Goal: Task Accomplishment & Management: Manage account settings

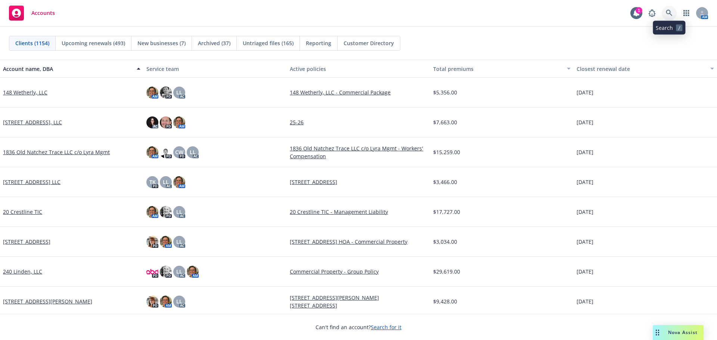
click at [674, 13] on link at bounding box center [668, 13] width 15 height 15
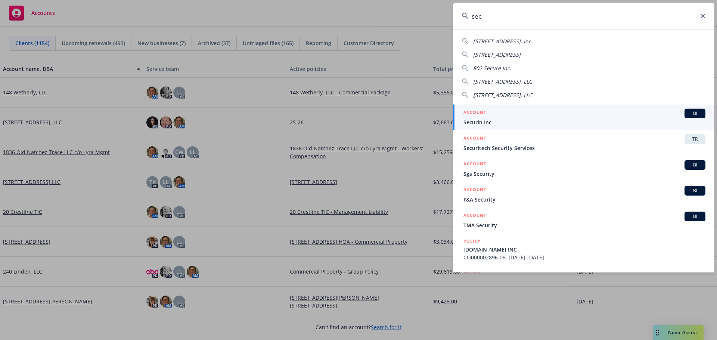
type input "sec"
click at [508, 122] on span "Securin Inc" at bounding box center [584, 122] width 242 height 8
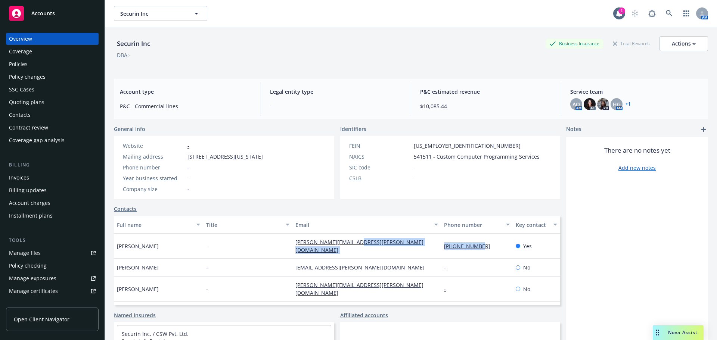
drag, startPoint x: 480, startPoint y: 240, endPoint x: 396, endPoint y: 118, distance: 148.6
click at [420, 239] on div "[PERSON_NAME] - [PERSON_NAME][EMAIL_ADDRESS][PERSON_NAME][DOMAIN_NAME] [PHONE_N…" at bounding box center [337, 246] width 446 height 25
copy div "[PHONE_NUMBER]"
click at [661, 16] on link at bounding box center [668, 13] width 15 height 15
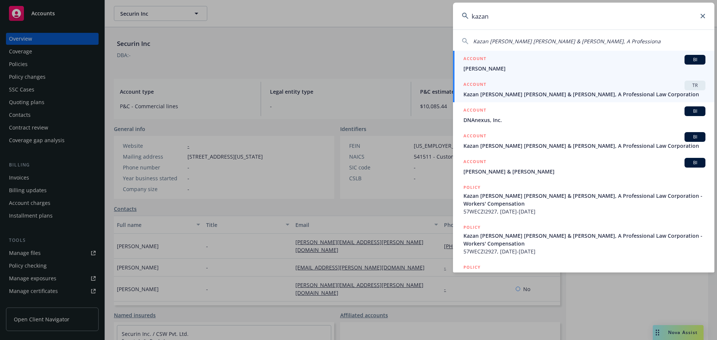
type input "kazan"
click at [523, 87] on div "ACCOUNT TR" at bounding box center [584, 86] width 242 height 10
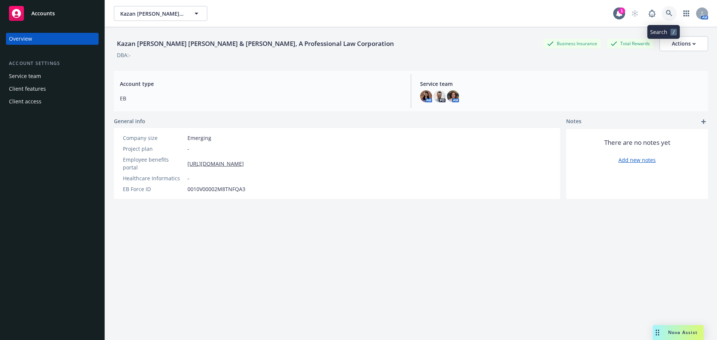
click at [666, 16] on icon at bounding box center [669, 13] width 6 height 6
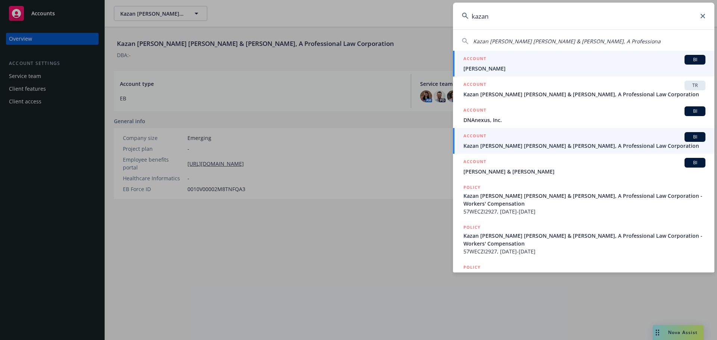
type input "kazan"
click at [522, 147] on span "Kazan [PERSON_NAME] [PERSON_NAME] & [PERSON_NAME], A Professional Law Corporati…" at bounding box center [584, 146] width 242 height 8
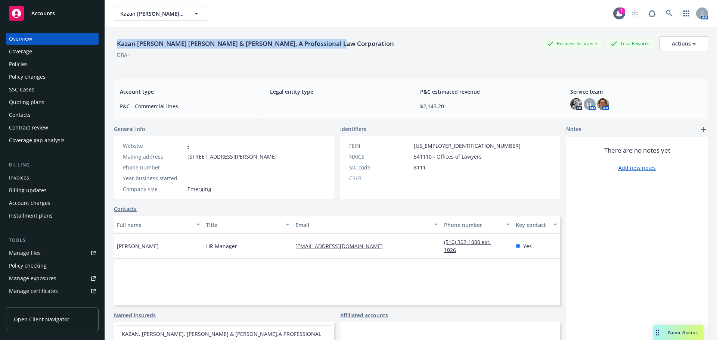
drag, startPoint x: 115, startPoint y: 41, endPoint x: 348, endPoint y: 42, distance: 233.3
click at [348, 42] on div "Kazan [PERSON_NAME] [PERSON_NAME] & [PERSON_NAME], A Professional Law Corporati…" at bounding box center [411, 43] width 594 height 15
copy div "Kazan [PERSON_NAME] [PERSON_NAME] & [PERSON_NAME], A Professional Law Corporati…"
drag, startPoint x: 185, startPoint y: 158, endPoint x: 309, endPoint y: 158, distance: 124.3
click at [309, 158] on div "Website - Mailing address [STREET_ADDRESS][PERSON_NAME] Phone number - Year bus…" at bounding box center [224, 167] width 220 height 63
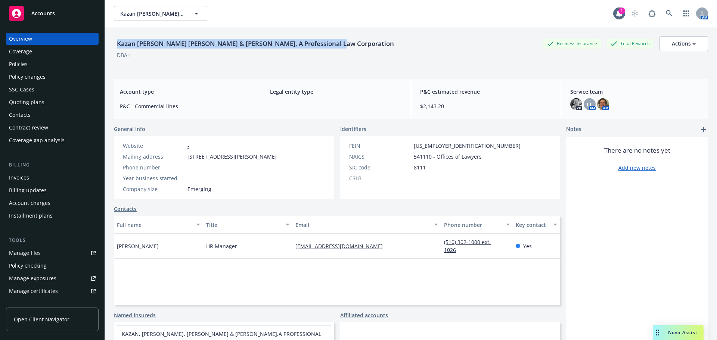
copy div "[STREET_ADDRESS][PERSON_NAME]"
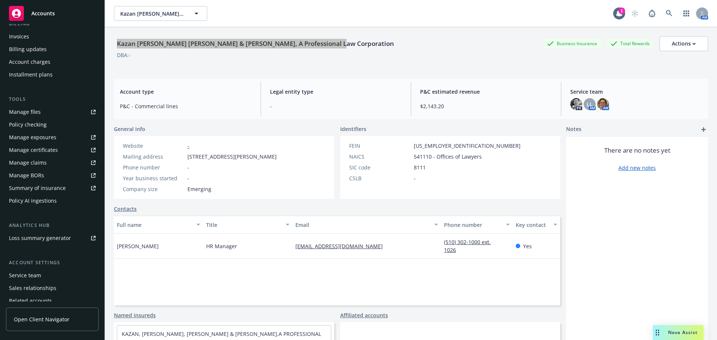
scroll to position [172, 0]
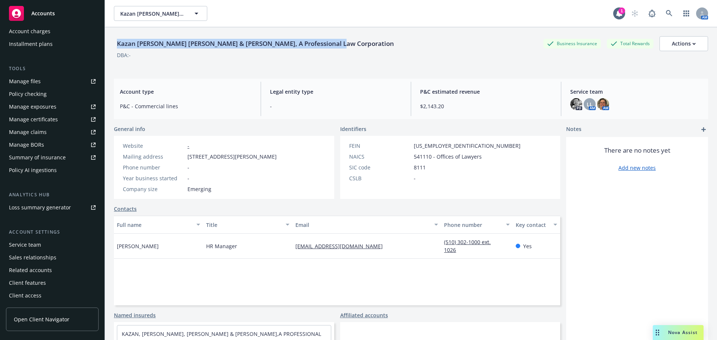
click at [40, 247] on div "Service team" at bounding box center [25, 245] width 32 height 12
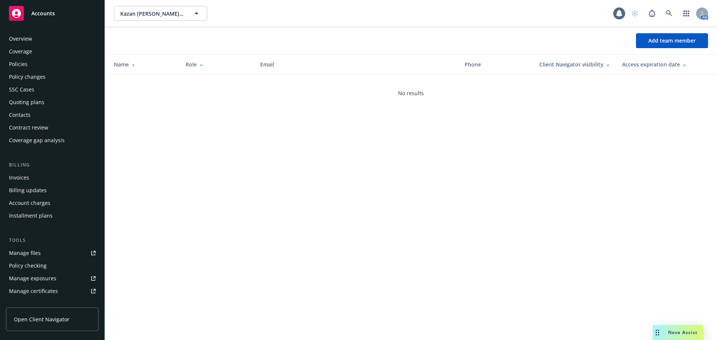
scroll to position [172, 0]
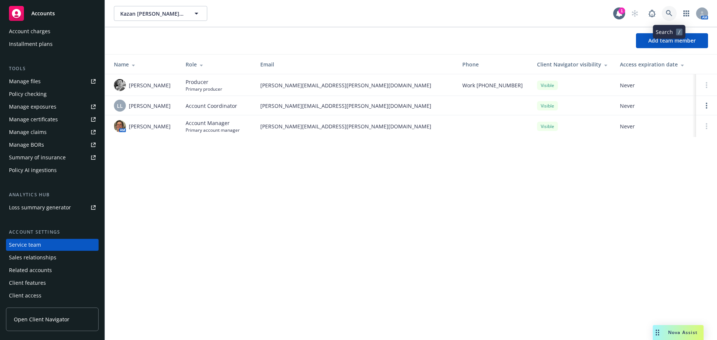
click at [665, 14] on link at bounding box center [668, 13] width 15 height 15
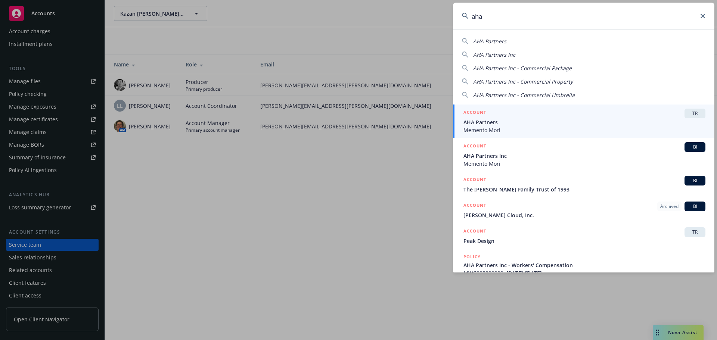
type input "aha"
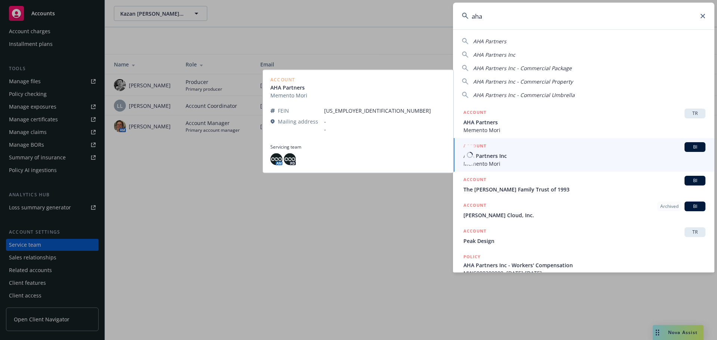
click at [493, 156] on span "AHA Partners Inc" at bounding box center [584, 156] width 242 height 8
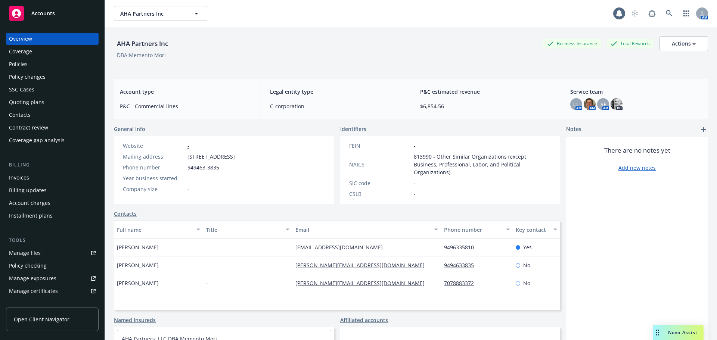
click at [47, 62] on div "Policies" at bounding box center [52, 64] width 87 height 12
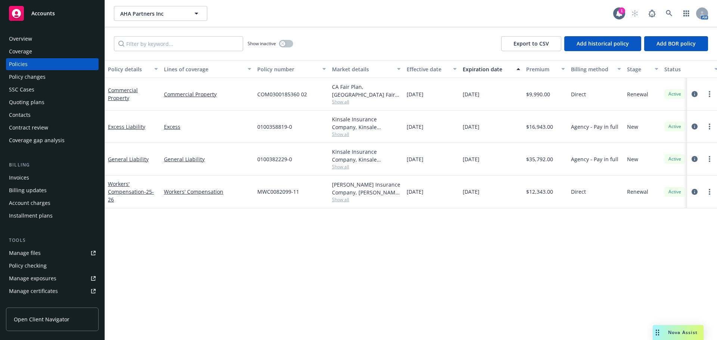
click at [344, 200] on span "Show all" at bounding box center [366, 199] width 69 height 6
click at [537, 231] on div "Policy details Lines of coverage Policy number Market details Effective date Ex…" at bounding box center [411, 200] width 612 height 280
click at [669, 12] on icon at bounding box center [669, 13] width 7 height 7
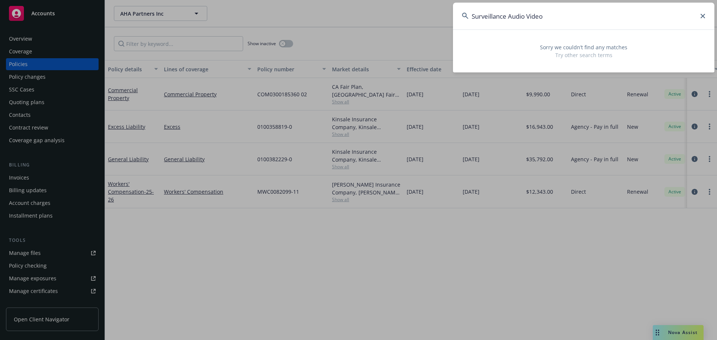
drag, startPoint x: 570, startPoint y: 19, endPoint x: 396, endPoint y: 11, distance: 173.4
click at [396, 11] on div "Surveillance Audio Video Sorry we couldn’t find any matches Try other search te…" at bounding box center [358, 170] width 717 height 340
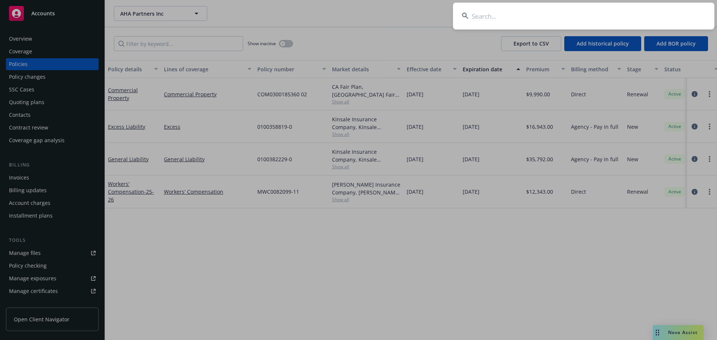
drag, startPoint x: 550, startPoint y: 19, endPoint x: 535, endPoint y: 16, distance: 15.6
click at [550, 17] on input at bounding box center [583, 16] width 261 height 27
paste input "Cyber Security Solutions"
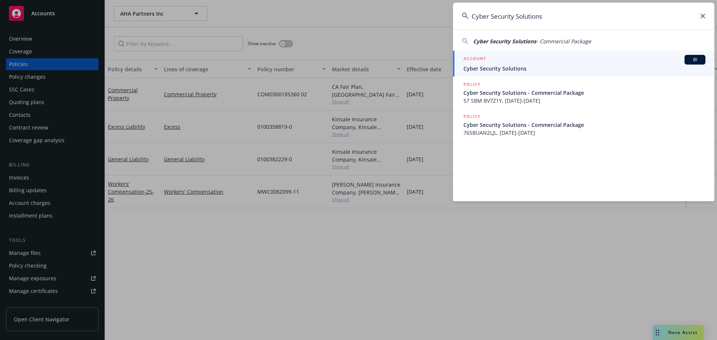
type input "Cyber Security Solutions"
click at [516, 66] on span "Cyber Security Solutions" at bounding box center [584, 69] width 242 height 8
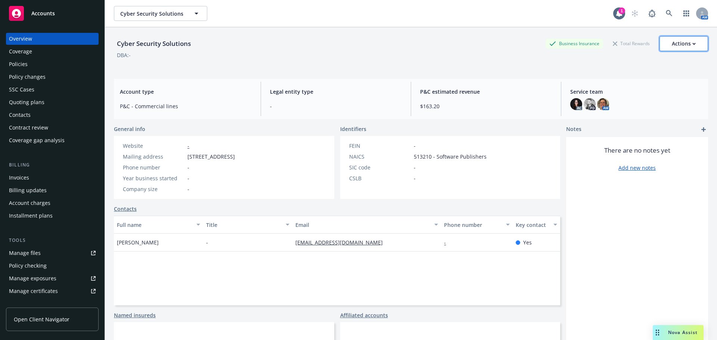
click at [682, 43] on div "Actions" at bounding box center [684, 44] width 24 height 14
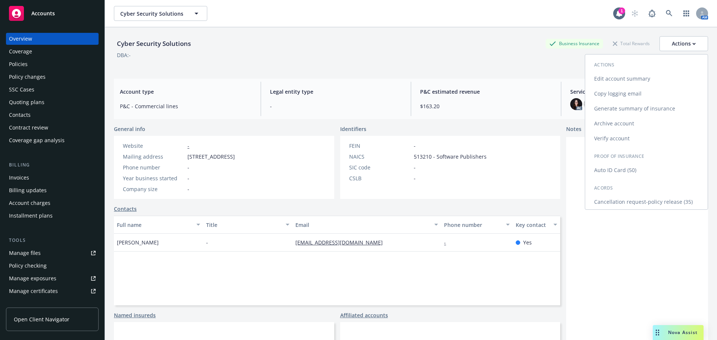
click at [632, 97] on link "Copy logging email" at bounding box center [646, 93] width 122 height 15
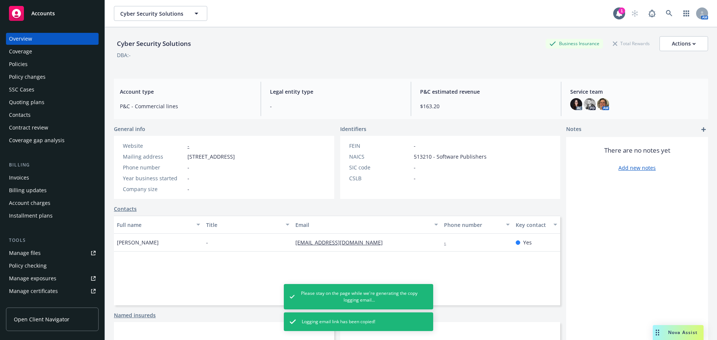
click at [32, 70] on div "Overview Coverage Policies Policy changes SSC Cases Quoting plans Contacts Cont…" at bounding box center [52, 89] width 93 height 113
click at [30, 65] on div "Policies" at bounding box center [52, 64] width 87 height 12
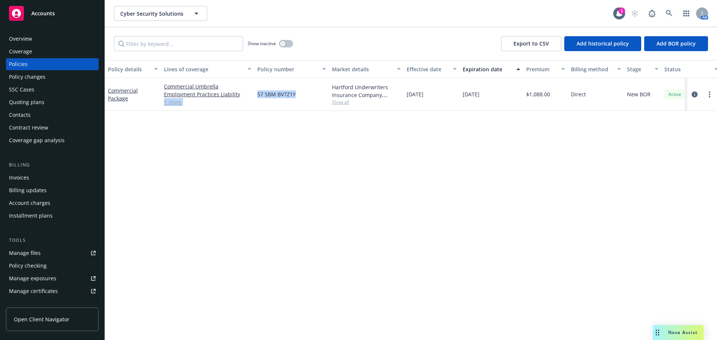
drag, startPoint x: 253, startPoint y: 93, endPoint x: 309, endPoint y: 92, distance: 55.3
click at [309, 92] on div "Commercial Package Commercial Umbrella Employment Practices Liability General L…" at bounding box center [465, 94] width 720 height 33
click at [286, 101] on div "57 SBM BV7Z1Y" at bounding box center [291, 94] width 75 height 33
click at [263, 97] on span "57 SBM BV7Z1Y" at bounding box center [276, 94] width 38 height 8
click at [261, 93] on span "57 SBM BV7Z1Y" at bounding box center [276, 94] width 38 height 8
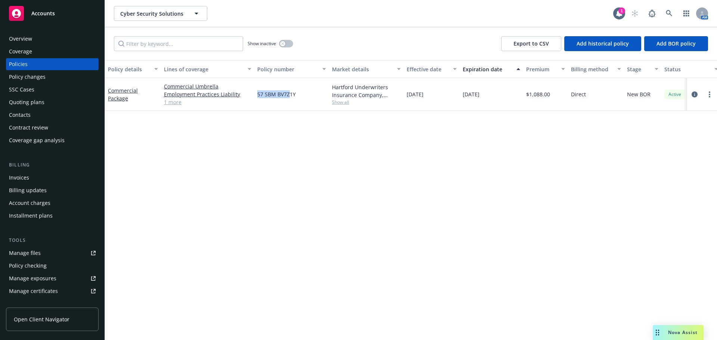
drag, startPoint x: 289, startPoint y: 95, endPoint x: 293, endPoint y: 94, distance: 4.2
click at [292, 94] on span "57 SBM BV7Z1Y" at bounding box center [276, 94] width 38 height 8
drag, startPoint x: 298, startPoint y: 93, endPoint x: 256, endPoint y: 94, distance: 42.2
click at [256, 94] on div "57 SBM BV7Z1Y" at bounding box center [291, 94] width 75 height 33
copy span "57 SBM BV7Z1Y"
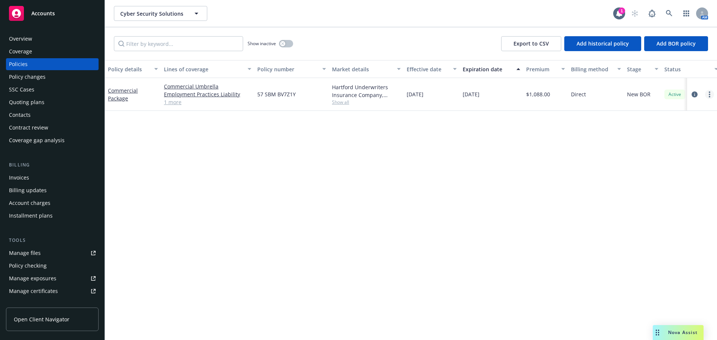
click at [706, 94] on link "more" at bounding box center [709, 94] width 9 height 9
drag, startPoint x: 659, startPoint y: 203, endPoint x: 677, endPoint y: 216, distance: 22.3
click at [659, 203] on link "Copy logging email" at bounding box center [670, 199] width 88 height 15
drag, startPoint x: 44, startPoint y: 35, endPoint x: 91, endPoint y: 43, distance: 48.3
click at [43, 36] on div "Overview" at bounding box center [52, 39] width 87 height 12
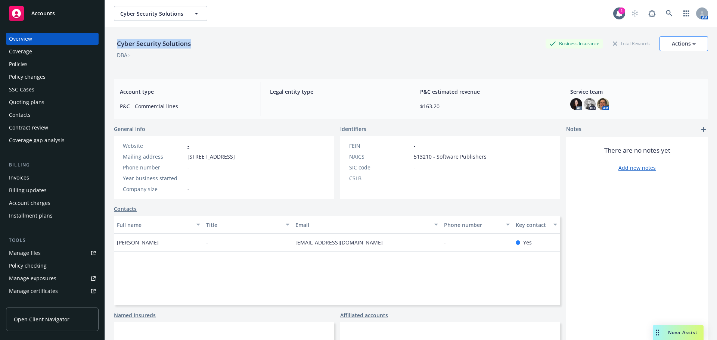
drag, startPoint x: 233, startPoint y: 44, endPoint x: 671, endPoint y: 47, distance: 438.2
click at [112, 47] on div "Cyber Security Solutions Business Insurance Total Rewards Actions DBA: - Accoun…" at bounding box center [411, 197] width 612 height 340
copy div "Cyber Security Solutions"
click at [21, 70] on div "Policies" at bounding box center [18, 64] width 19 height 12
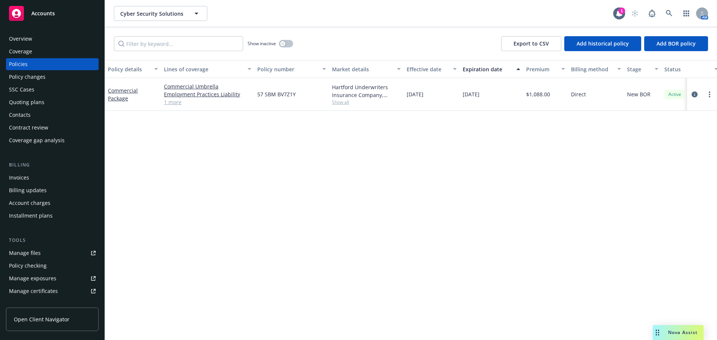
drag, startPoint x: 21, startPoint y: 70, endPoint x: 153, endPoint y: 79, distance: 132.8
click at [21, 69] on div "Policies" at bounding box center [18, 64] width 19 height 12
drag, startPoint x: 246, startPoint y: 89, endPoint x: 314, endPoint y: 99, distance: 68.6
click at [314, 99] on div "Commercial Package Commercial Umbrella Employment Practices Liability General L…" at bounding box center [465, 94] width 720 height 33
click at [296, 98] on div "57 SBM BV7Z1Y" at bounding box center [291, 94] width 75 height 33
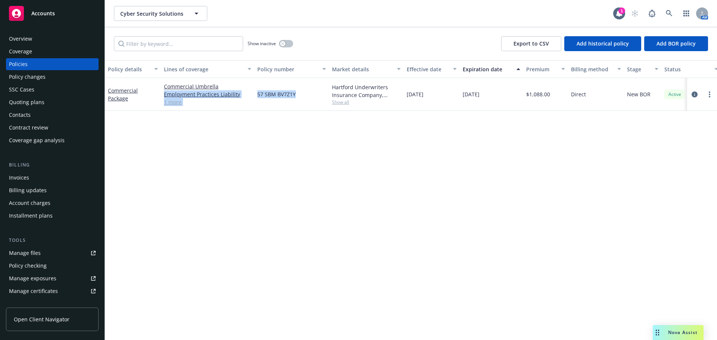
click at [261, 93] on span "57 SBM BV7Z1Y" at bounding box center [276, 94] width 38 height 8
drag, startPoint x: 256, startPoint y: 94, endPoint x: 333, endPoint y: 94, distance: 76.5
click at [333, 94] on div "Commercial Package Commercial Umbrella Employment Practices Liability General L…" at bounding box center [465, 94] width 720 height 33
copy div "57 SBM BV7Z1Y Hartford Underwriters I"
click at [311, 79] on div "57 SBM BV7Z1Y" at bounding box center [291, 94] width 75 height 33
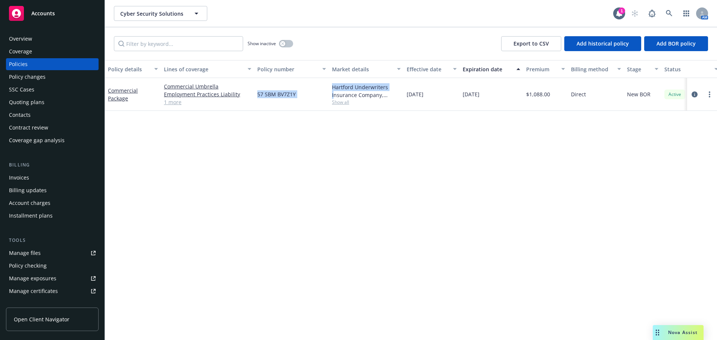
click at [255, 97] on div "57 SBM BV7Z1Y" at bounding box center [291, 94] width 75 height 33
drag, startPoint x: 285, startPoint y: 94, endPoint x: 302, endPoint y: 94, distance: 16.8
click at [302, 94] on div "57 SBM BV7Z1Y" at bounding box center [291, 94] width 75 height 33
copy span "57 SBM BV7Z1Y"
click at [666, 18] on link at bounding box center [668, 13] width 15 height 15
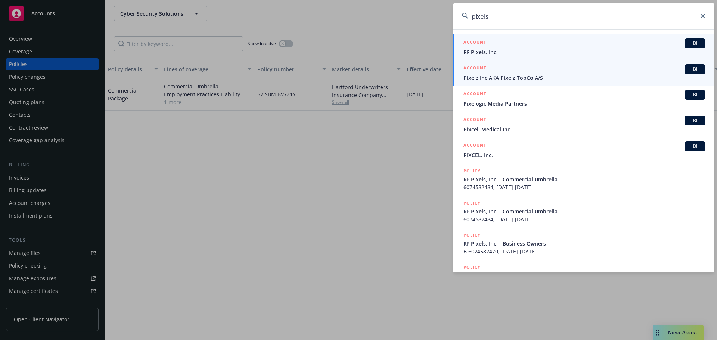
type input "pixels"
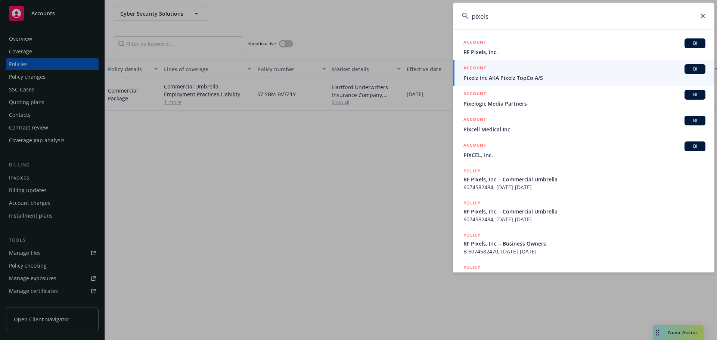
click at [509, 80] on span "Pixelz Inc AKA Pixelz TopCo A/S" at bounding box center [584, 78] width 242 height 8
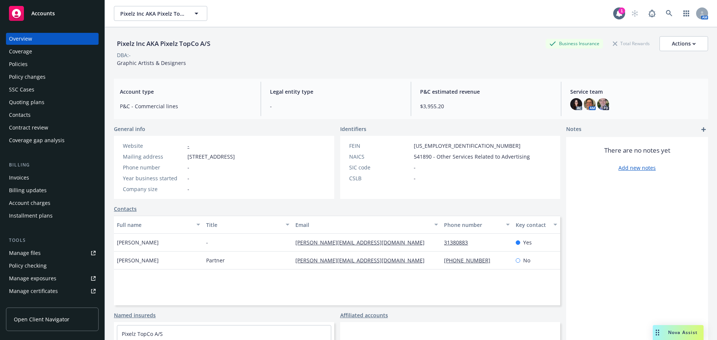
click at [22, 64] on div "Policies" at bounding box center [18, 64] width 19 height 12
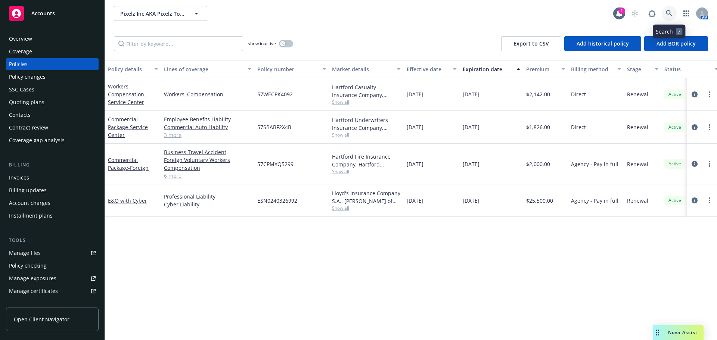
click at [668, 13] on icon at bounding box center [669, 13] width 7 height 7
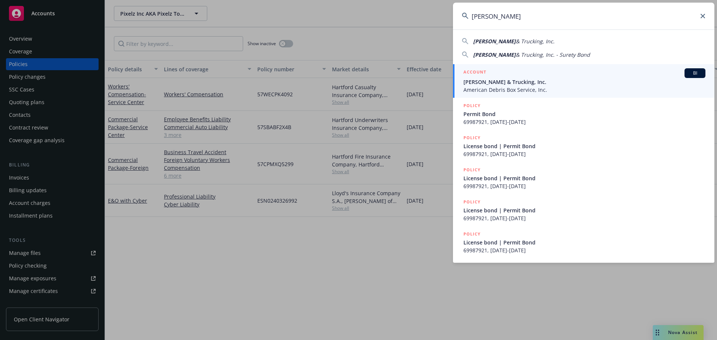
type input "[PERSON_NAME]"
click at [501, 74] on div "ACCOUNT BI" at bounding box center [584, 73] width 242 height 10
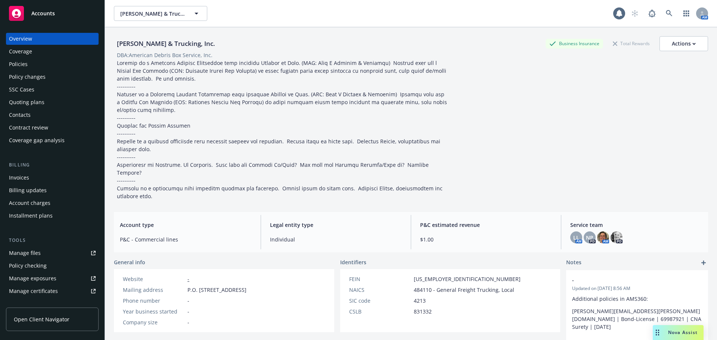
click at [33, 67] on div "Policies" at bounding box center [52, 64] width 87 height 12
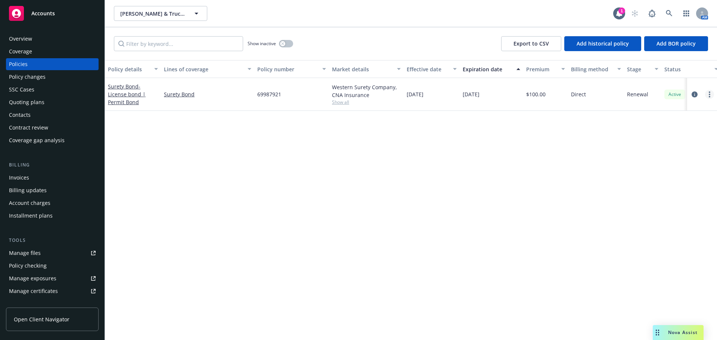
click at [706, 94] on link "more" at bounding box center [709, 94] width 9 height 9
drag, startPoint x: 666, startPoint y: 197, endPoint x: 699, endPoint y: 186, distance: 35.5
click at [666, 197] on link "Copy logging email" at bounding box center [670, 199] width 88 height 15
click at [694, 94] on icon "circleInformation" at bounding box center [694, 94] width 6 height 6
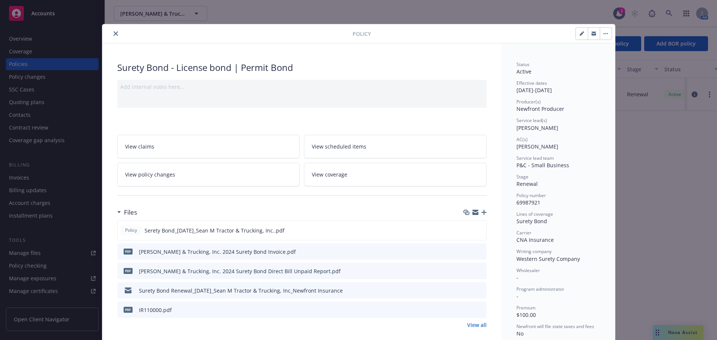
click at [147, 176] on span "View policy changes" at bounding box center [150, 175] width 50 height 8
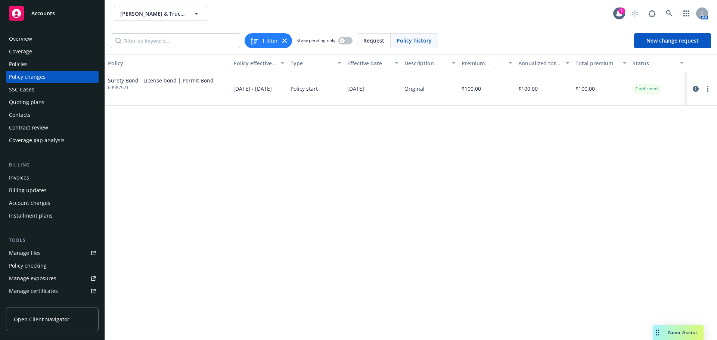
click at [33, 66] on div "Policies" at bounding box center [52, 64] width 87 height 12
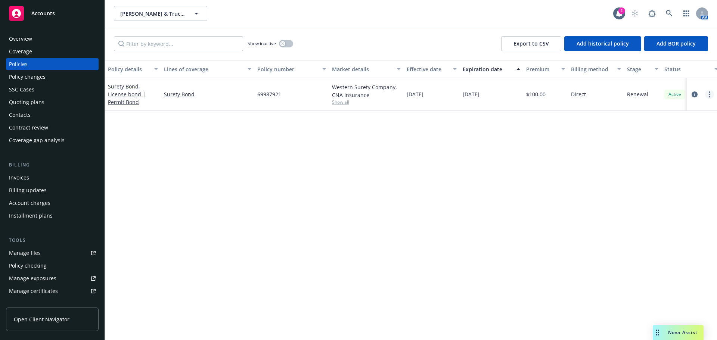
click at [708, 94] on link "more" at bounding box center [709, 94] width 9 height 9
click at [664, 137] on link "End policy" at bounding box center [670, 139] width 88 height 15
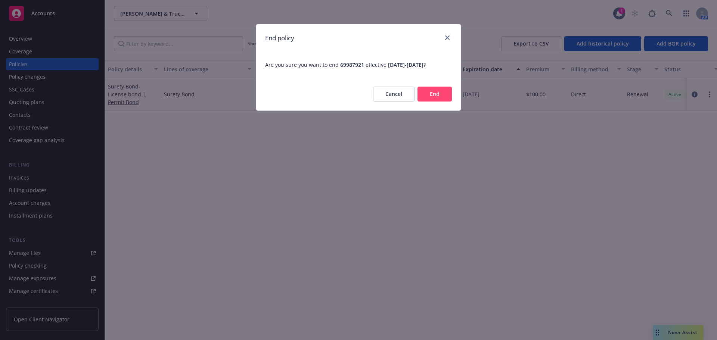
click at [433, 93] on button "End" at bounding box center [434, 94] width 34 height 15
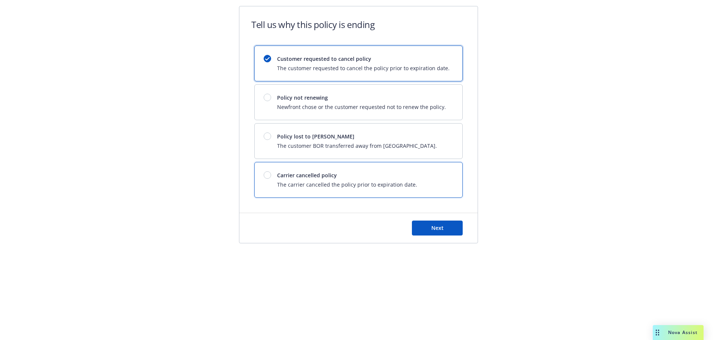
drag, startPoint x: 347, startPoint y: 183, endPoint x: 377, endPoint y: 212, distance: 41.4
click at [347, 183] on span "The carrier cancelled the policy prior to expiration date." at bounding box center [347, 185] width 140 height 8
click at [333, 97] on span "Policy not renewing" at bounding box center [361, 98] width 169 height 8
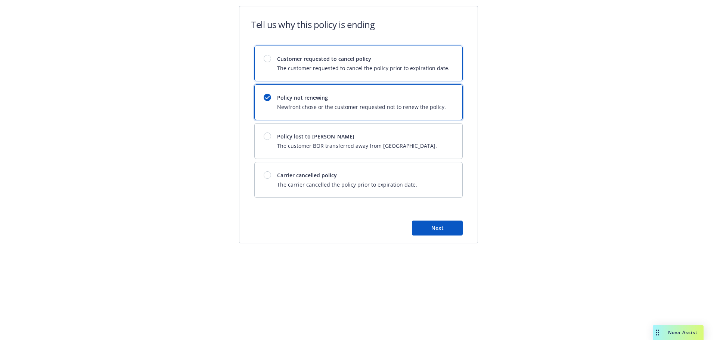
click at [334, 55] on span "Customer requested to cancel policy" at bounding box center [363, 59] width 172 height 8
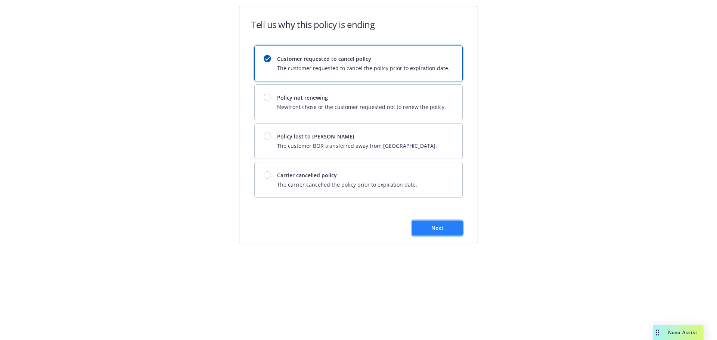
click at [446, 228] on button "Next" at bounding box center [437, 228] width 51 height 15
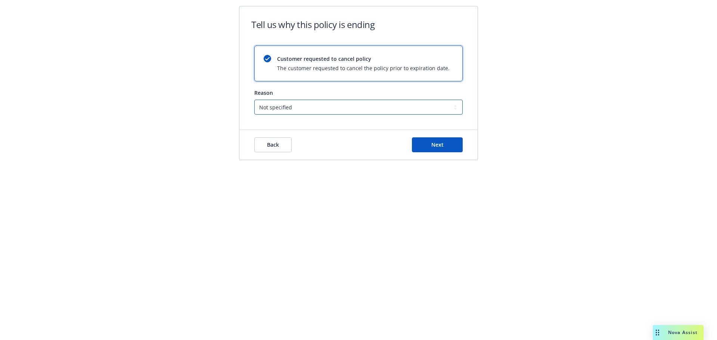
click at [285, 103] on select "Not specified Service Pricing Buyer change M&A, Bankruptcy, or Out of business …" at bounding box center [358, 107] width 208 height 15
click at [307, 114] on select "Not specified Service Pricing Buyer change M&A, Bankruptcy, or Out of business …" at bounding box center [358, 107] width 208 height 15
click at [437, 148] on span "Next" at bounding box center [437, 144] width 12 height 7
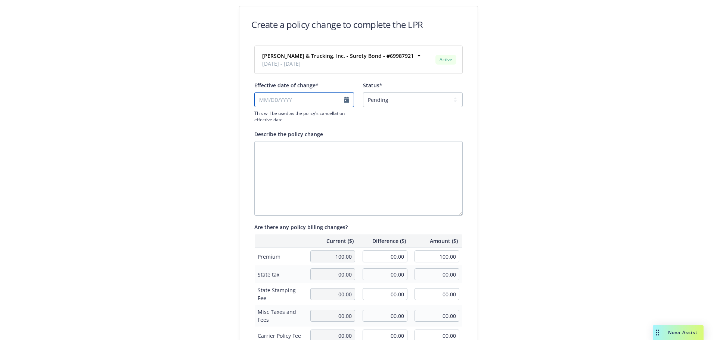
click at [267, 98] on input "Effective date of change*" at bounding box center [304, 99] width 100 height 15
select select "September"
select select "2025"
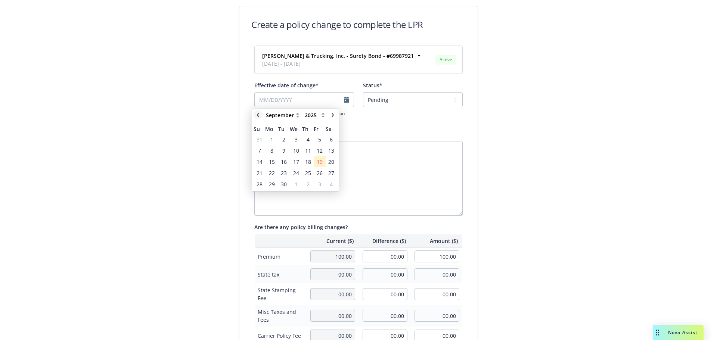
click at [257, 113] on icon "chevronLeft" at bounding box center [258, 115] width 4 height 4
click at [257, 114] on icon "chevronLeft" at bounding box center [258, 115] width 4 height 4
click at [257, 115] on icon "chevronLeft" at bounding box center [258, 115] width 4 height 4
click at [256, 115] on icon "chevronLeft" at bounding box center [258, 115] width 4 height 4
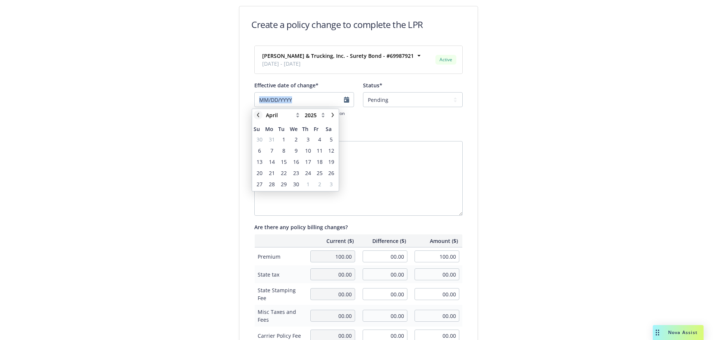
click at [256, 116] on icon "chevronLeft" at bounding box center [258, 115] width 4 height 4
select select "December"
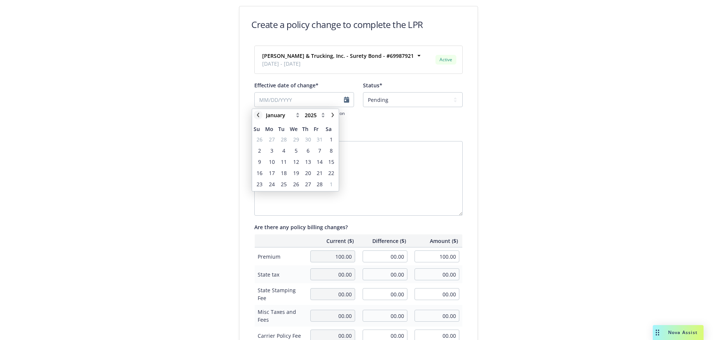
select select "2024"
click at [256, 116] on icon "chevronLeft" at bounding box center [258, 115] width 4 height 4
select select "October"
click at [320, 149] on span "11" at bounding box center [320, 151] width 6 height 8
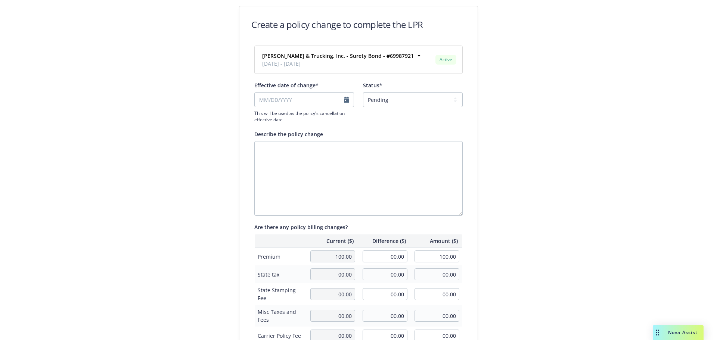
type input "[DATE]"
click at [404, 97] on select "Pending Confirmed" at bounding box center [413, 99] width 100 height 15
select select "Confirmed"
click at [363, 92] on select "Pending Confirmed" at bounding box center [413, 99] width 100 height 15
click at [424, 257] on tr "Premium 100.00 00.00 100.00" at bounding box center [359, 256] width 208 height 18
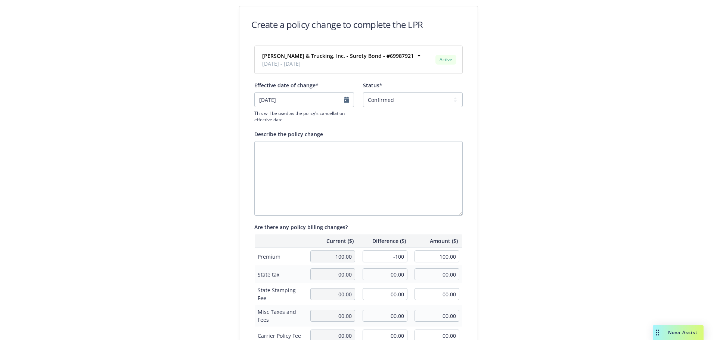
type input "-100.00"
type input "00.00"
drag, startPoint x: 542, startPoint y: 226, endPoint x: 536, endPoint y: 232, distance: 9.0
click at [542, 225] on div "Create a policy change to complete the LPR [PERSON_NAME] & Trucking, Inc. - Sur…" at bounding box center [358, 256] width 717 height 512
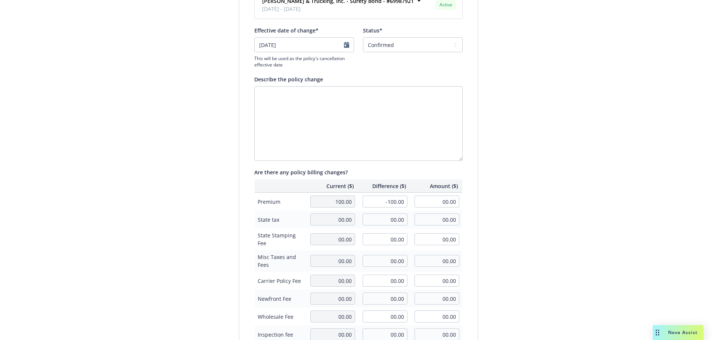
scroll to position [172, 0]
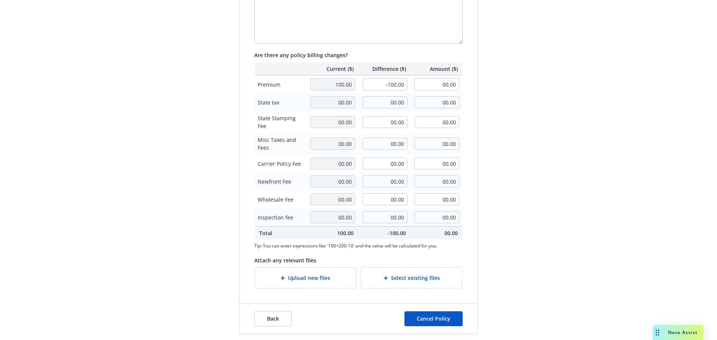
click at [283, 284] on div "Upload new files" at bounding box center [305, 278] width 101 height 21
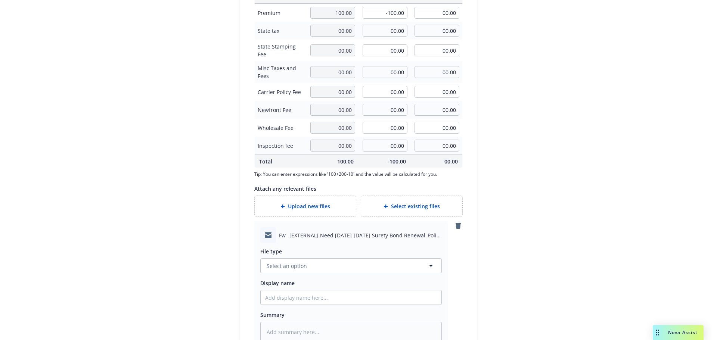
scroll to position [303, 0]
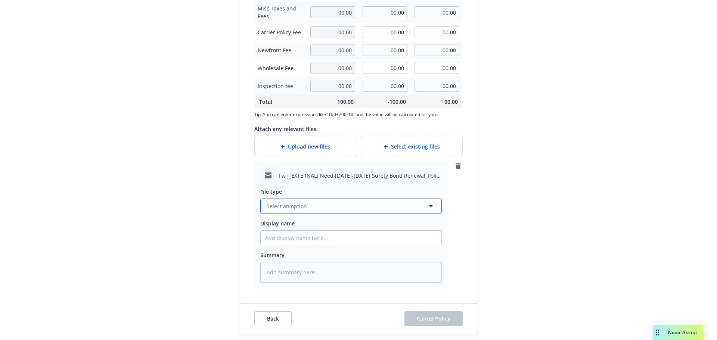
click at [295, 205] on span "Select an option" at bounding box center [287, 206] width 40 height 8
type input "cancel"
click at [309, 168] on span "Cancellation Confirmation" at bounding box center [301, 166] width 67 height 8
click at [429, 315] on span "Cancel Policy" at bounding box center [434, 318] width 34 height 7
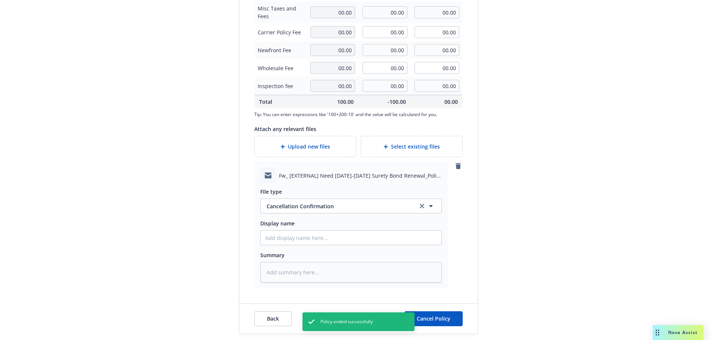
type textarea "x"
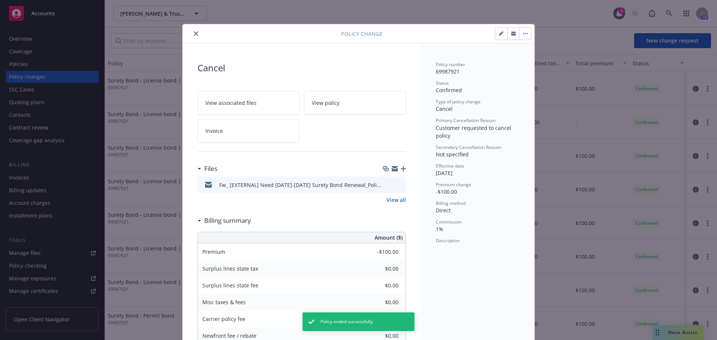
scroll to position [19, 0]
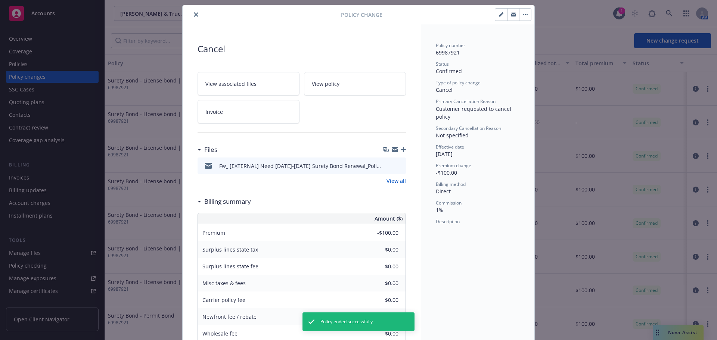
click at [194, 18] on button "close" at bounding box center [195, 14] width 9 height 9
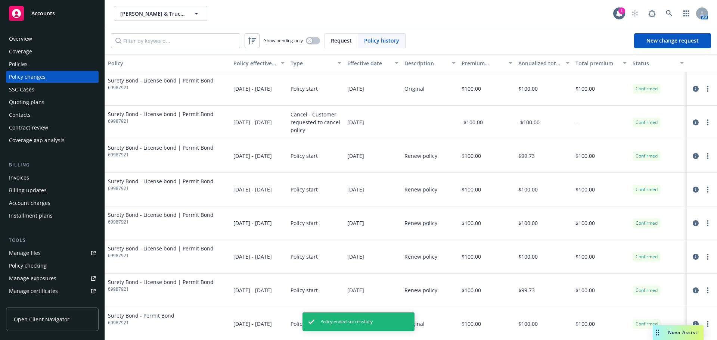
click at [34, 40] on div "Overview" at bounding box center [52, 39] width 87 height 12
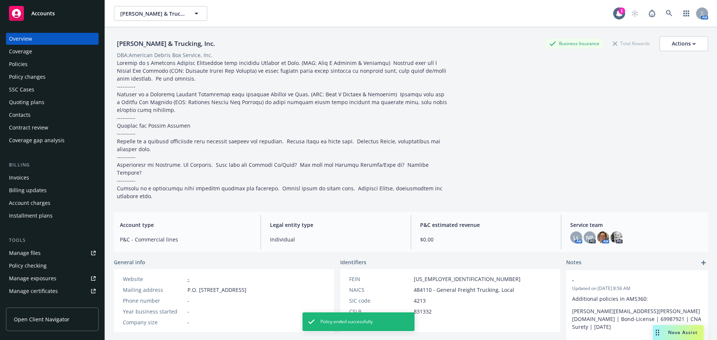
click at [46, 59] on div "Policies" at bounding box center [52, 64] width 87 height 12
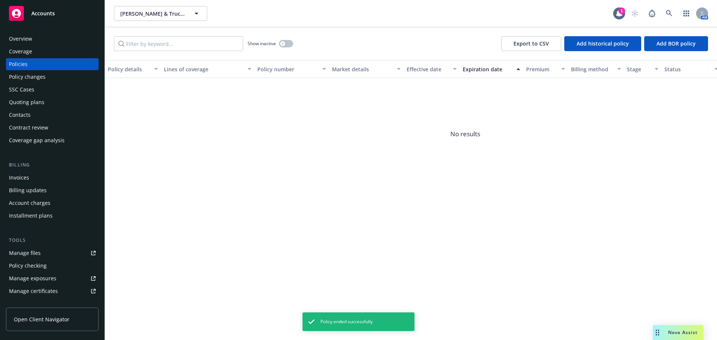
click at [42, 104] on div "Quoting plans" at bounding box center [26, 102] width 35 height 12
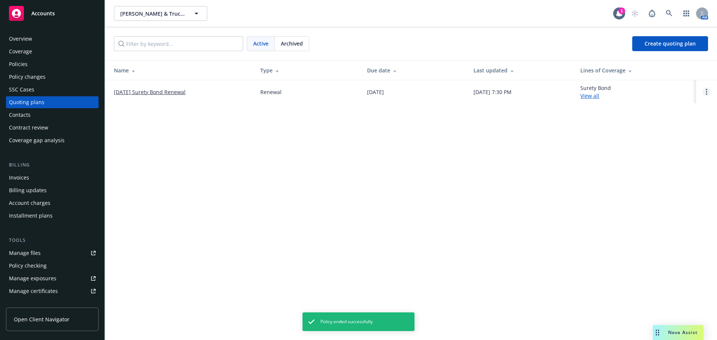
click at [707, 92] on link "Open options" at bounding box center [706, 91] width 9 height 9
click at [654, 88] on span "Archive" at bounding box center [653, 85] width 37 height 7
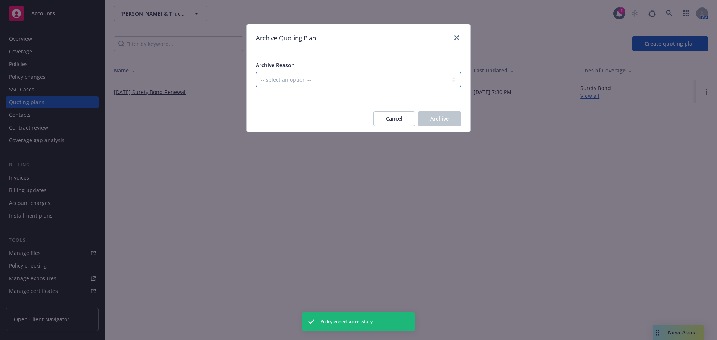
click at [358, 80] on select "-- select an option -- All policies in this renewal plan are auto-renewed Creat…" at bounding box center [358, 79] width 205 height 15
select select "ARCHIVED_CREATED_IN_ERROR"
click at [256, 72] on select "-- select an option -- All policies in this renewal plan are auto-renewed Creat…" at bounding box center [358, 79] width 205 height 15
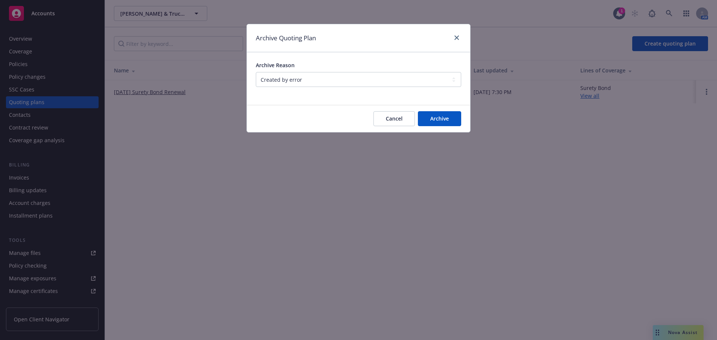
click at [464, 123] on div "Cancel Archive" at bounding box center [358, 118] width 223 height 27
click at [442, 123] on button "Archive" at bounding box center [439, 118] width 43 height 15
